Goal: Task Accomplishment & Management: Complete application form

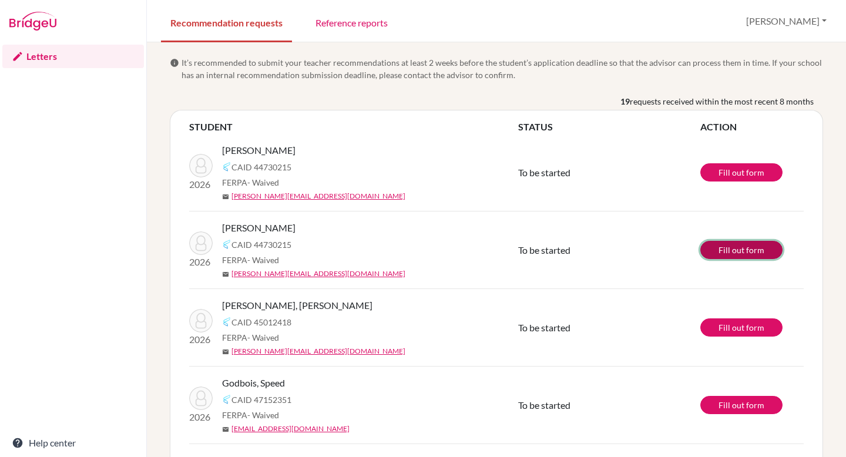
click at [753, 252] on link "Fill out form" at bounding box center [741, 250] width 82 height 18
click at [727, 247] on link "Fill out form" at bounding box center [741, 250] width 82 height 18
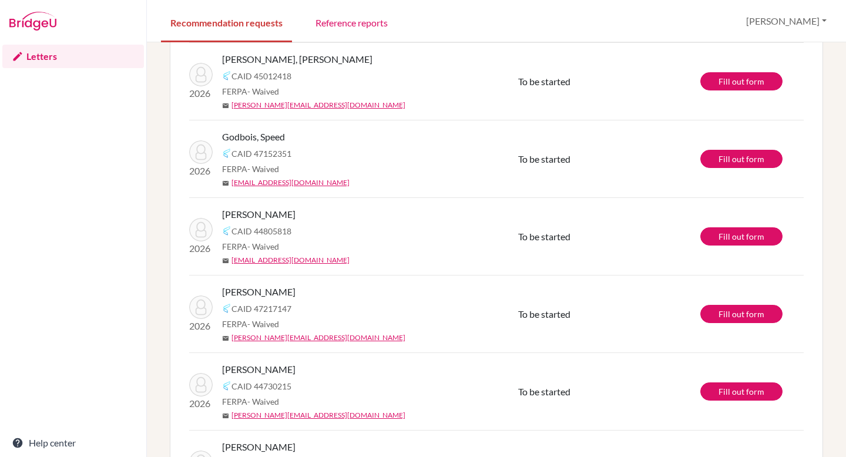
scroll to position [269, 0]
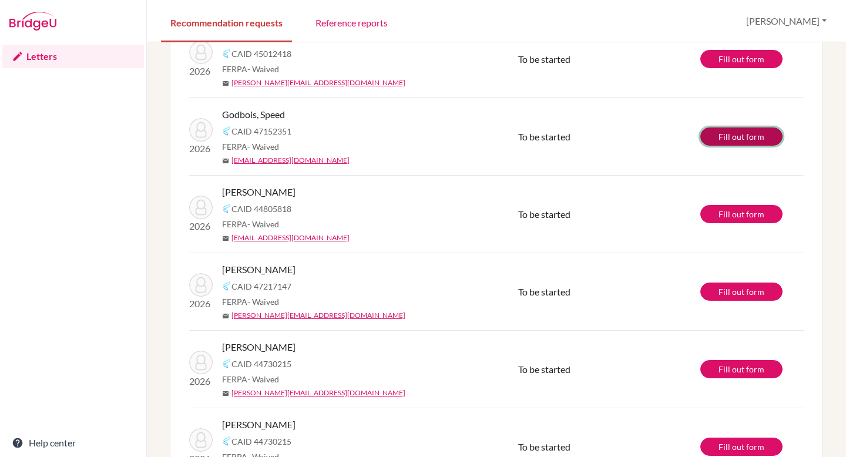
click at [749, 137] on link "Fill out form" at bounding box center [741, 137] width 82 height 18
click at [384, 140] on div "FERPA - Waived" at bounding box center [374, 146] width 305 height 12
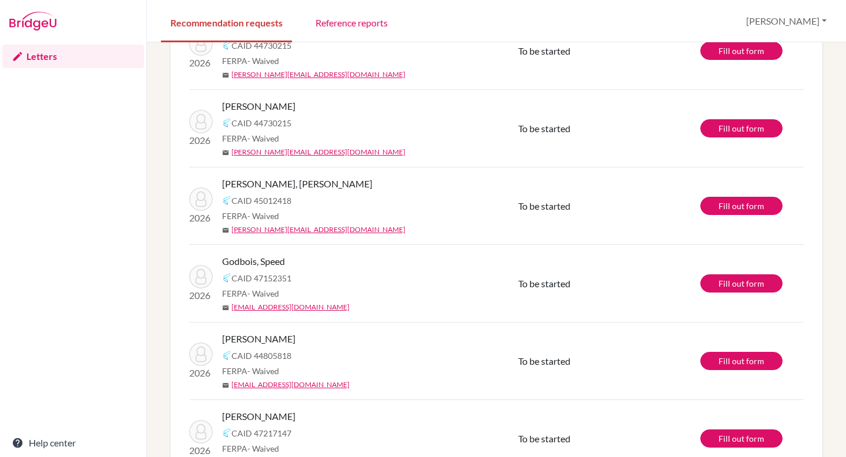
scroll to position [115, 0]
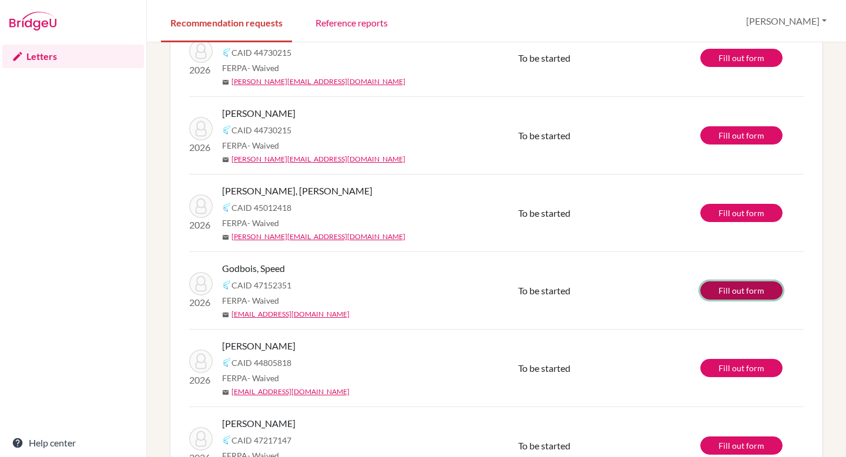
click at [726, 296] on link "Fill out form" at bounding box center [741, 290] width 82 height 18
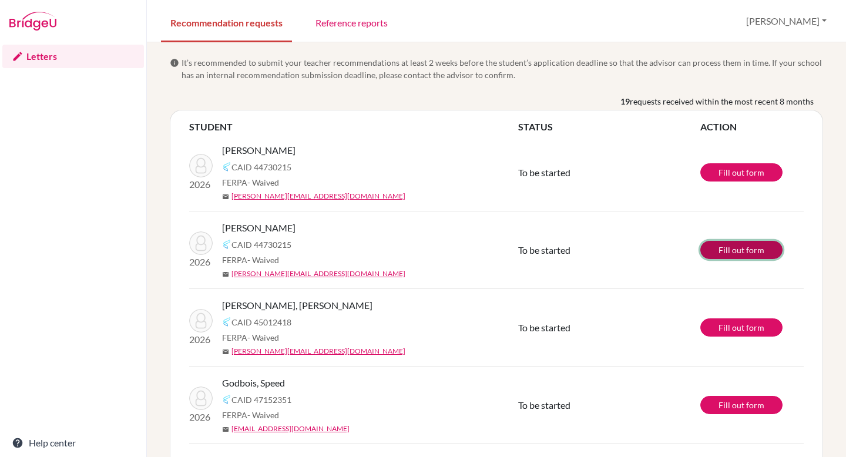
click at [716, 250] on link "Fill out form" at bounding box center [741, 250] width 82 height 18
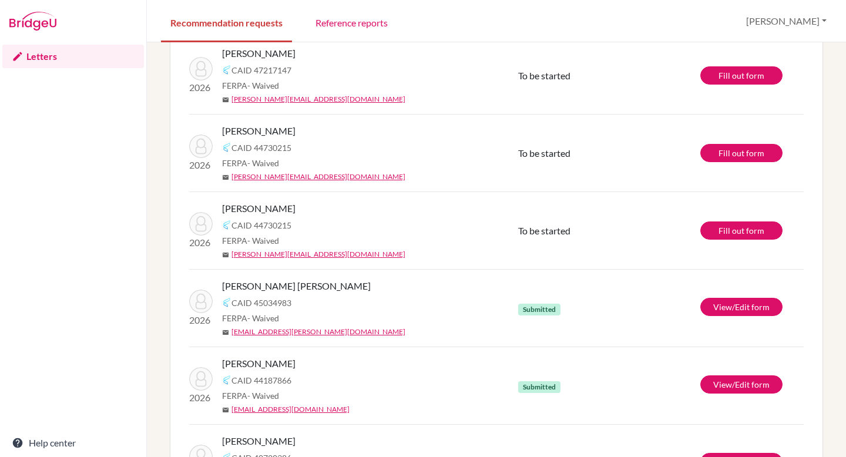
scroll to position [494, 0]
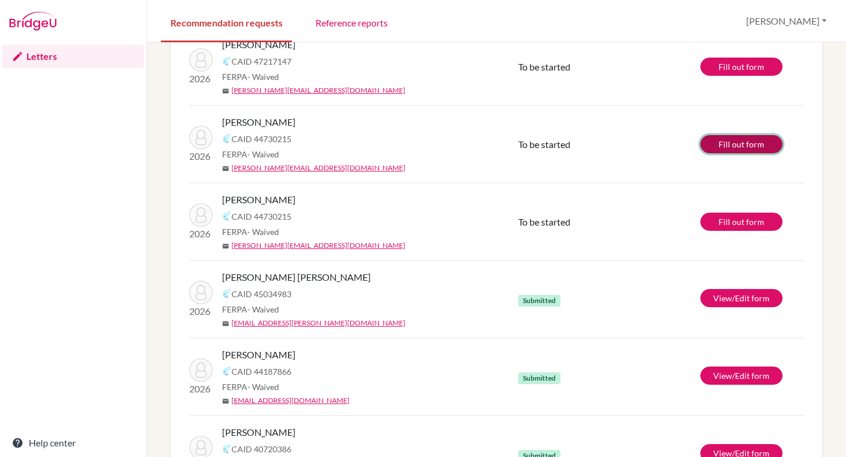
click at [739, 143] on link "Fill out form" at bounding box center [741, 144] width 82 height 18
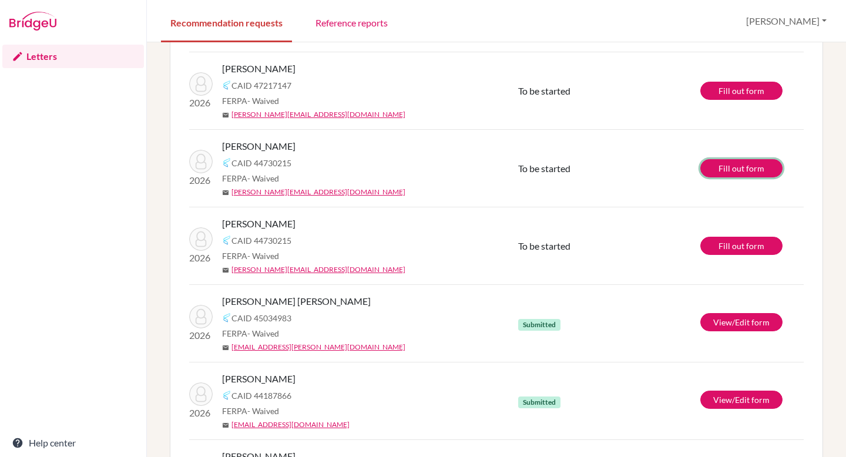
scroll to position [468, 0]
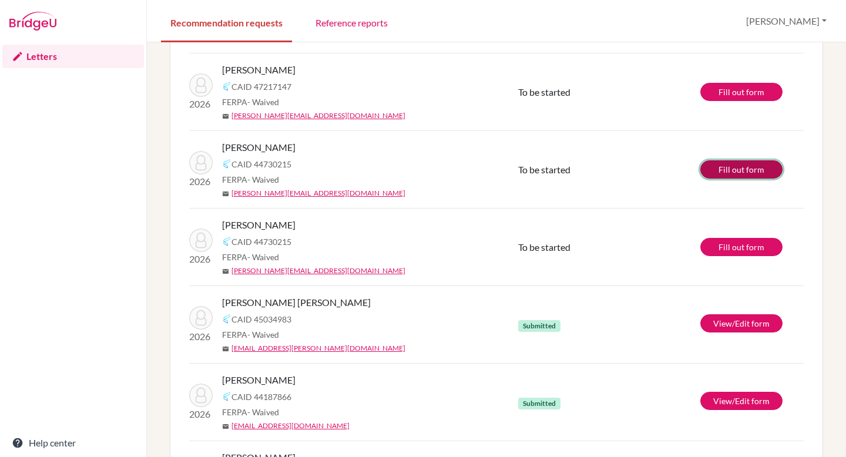
click at [713, 170] on link "Fill out form" at bounding box center [741, 169] width 82 height 18
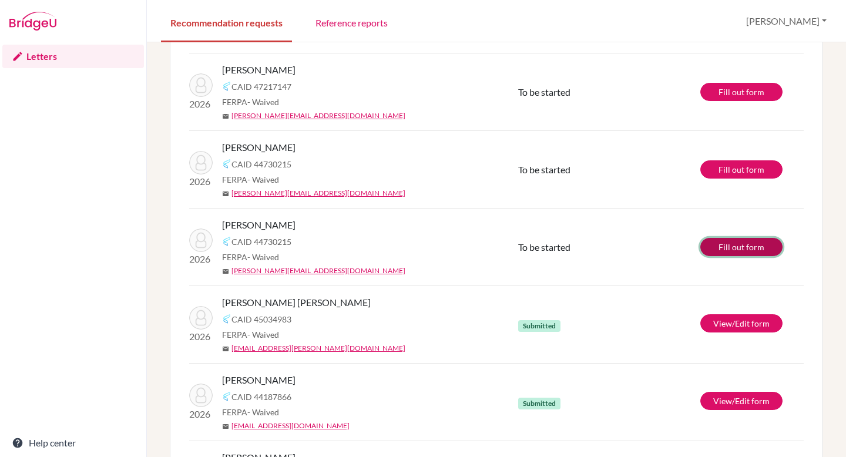
click at [724, 246] on link "Fill out form" at bounding box center [741, 247] width 82 height 18
click at [741, 243] on link "Fill out form" at bounding box center [741, 247] width 82 height 18
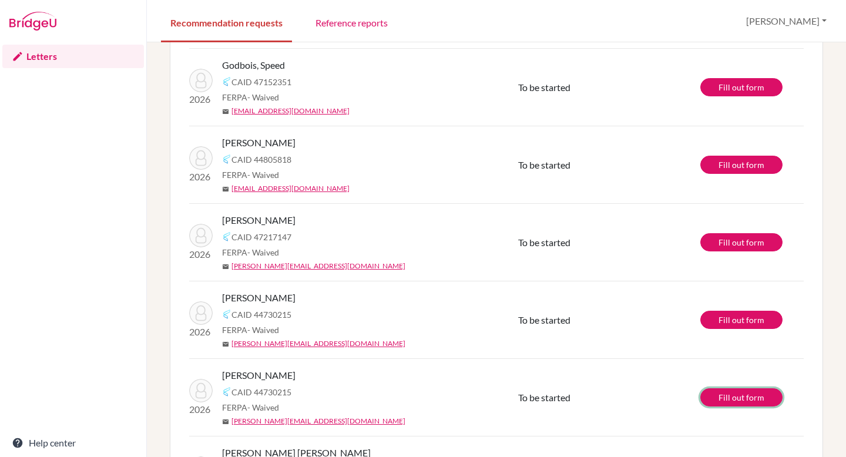
scroll to position [317, 0]
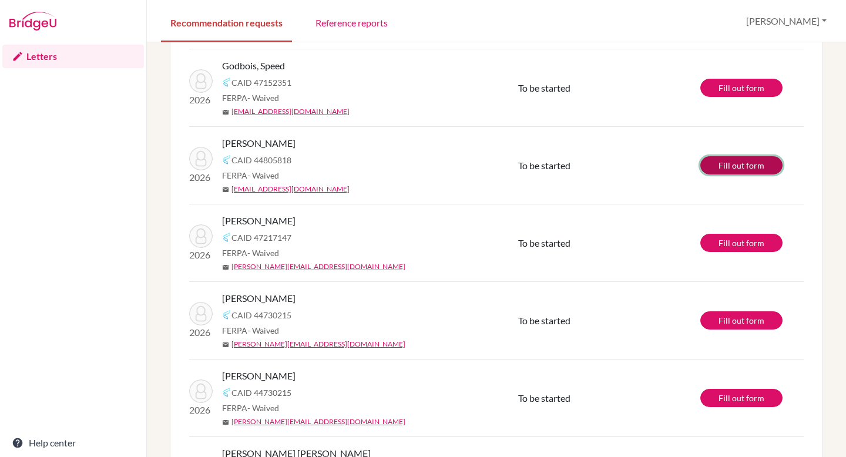
click at [715, 164] on link "Fill out form" at bounding box center [741, 165] width 82 height 18
click at [725, 163] on link "Fill out form" at bounding box center [741, 165] width 82 height 18
